Goal: Information Seeking & Learning: Find specific fact

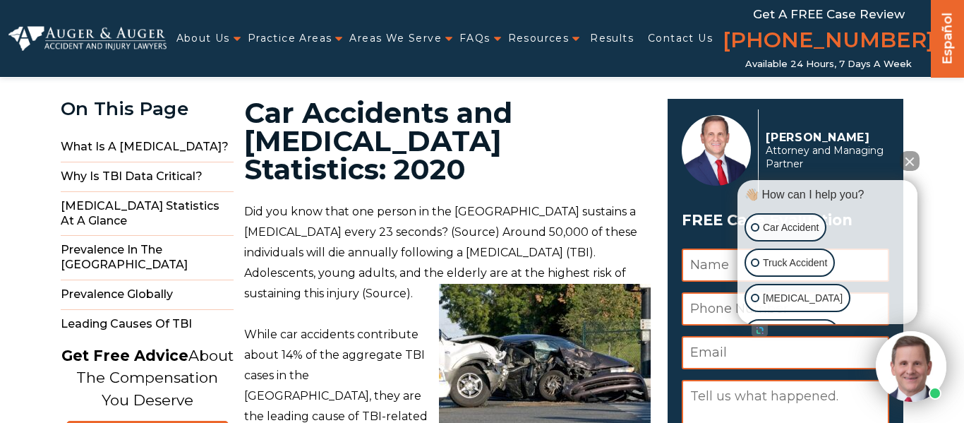
scroll to position [29, 0]
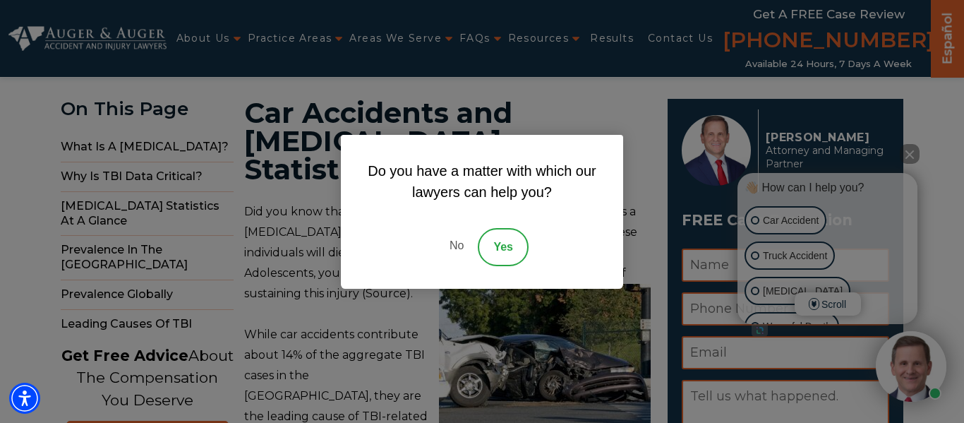
click at [444, 246] on link "No" at bounding box center [456, 247] width 42 height 38
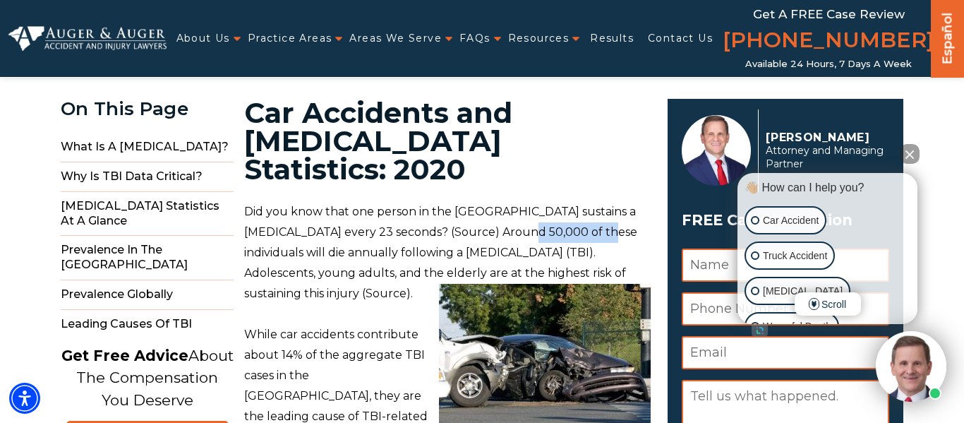
drag, startPoint x: 475, startPoint y: 202, endPoint x: 562, endPoint y: 203, distance: 86.8
click at [562, 203] on p "Did you know that one person in the [GEOGRAPHIC_DATA] sustains a [MEDICAL_DATA]…" at bounding box center [447, 253] width 406 height 102
copy p "Around 50,000"
click at [329, 202] on p "Did you know that one person in the [GEOGRAPHIC_DATA] sustains a [MEDICAL_DATA]…" at bounding box center [447, 253] width 406 height 102
drag, startPoint x: 246, startPoint y: 219, endPoint x: 447, endPoint y: 224, distance: 201.9
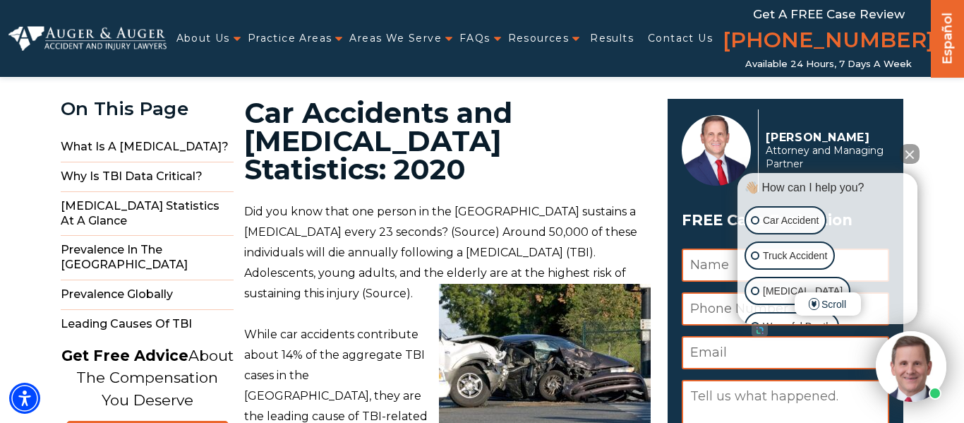
click at [447, 224] on p "Did you know that one person in the [GEOGRAPHIC_DATA] sustains a [MEDICAL_DATA]…" at bounding box center [447, 253] width 406 height 102
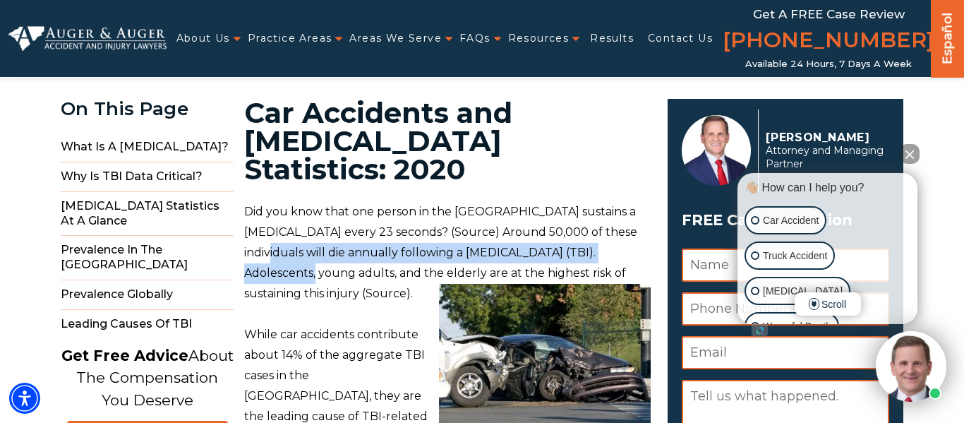
drag, startPoint x: 623, startPoint y: 223, endPoint x: 238, endPoint y: 224, distance: 385.2
copy p "individuals will die annually following a [MEDICAL_DATA] (TBI)."
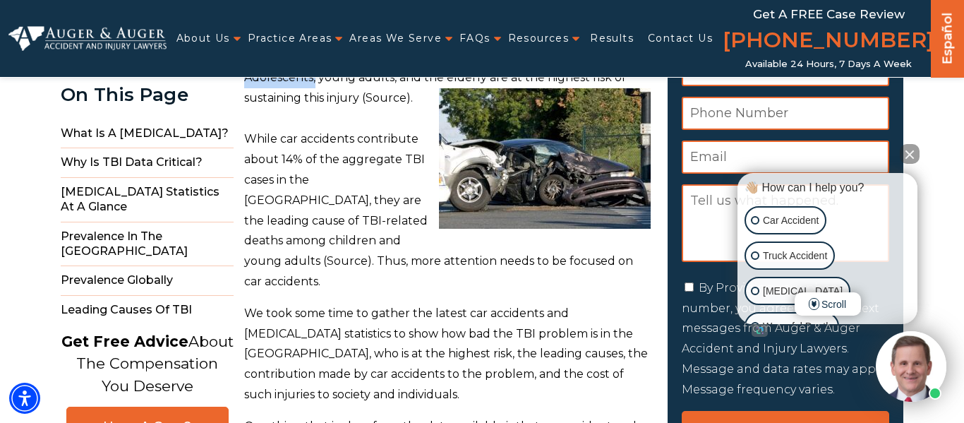
scroll to position [226, 0]
